Goal: Task Accomplishment & Management: Use online tool/utility

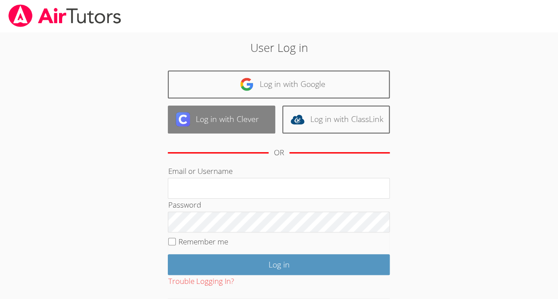
click at [233, 119] on link "Log in with Clever" at bounding box center [221, 120] width 107 height 28
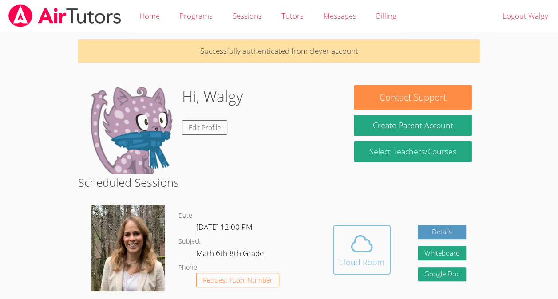
click at [369, 259] on div "Cloud Room" at bounding box center [361, 262] width 45 height 12
click at [523, 185] on body "Home Programs Sessions Tutors Messages Billing Logout Walgy Successfully authen…" at bounding box center [279, 149] width 558 height 299
click at [371, 265] on div "Cloud Room" at bounding box center [361, 262] width 45 height 12
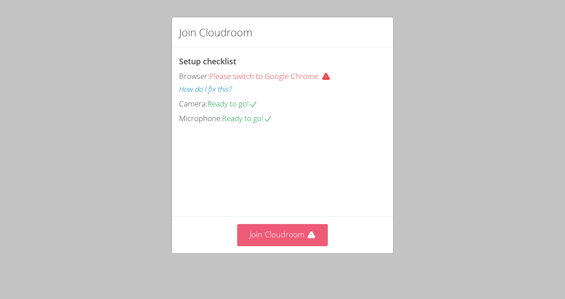
click at [297, 234] on button "Join Cloudroom" at bounding box center [282, 235] width 91 height 22
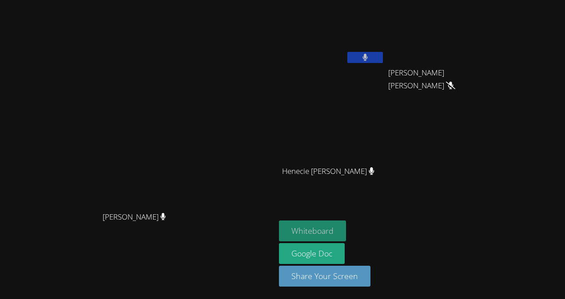
click at [346, 234] on button "Whiteboard" at bounding box center [312, 231] width 67 height 21
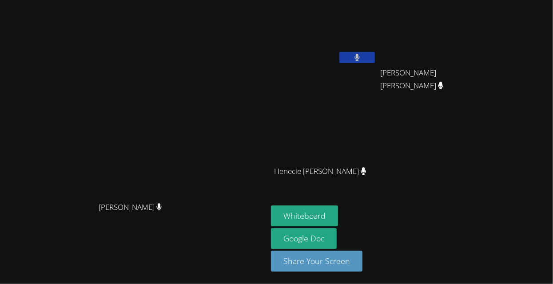
click at [188, 218] on div "Sandra Davis" at bounding box center [134, 216] width 260 height 36
click at [264, 216] on div "Sandra Davis" at bounding box center [134, 216] width 260 height 36
click at [338, 217] on button "Whiteboard" at bounding box center [304, 216] width 67 height 21
